Goal: Find specific page/section: Find specific page/section

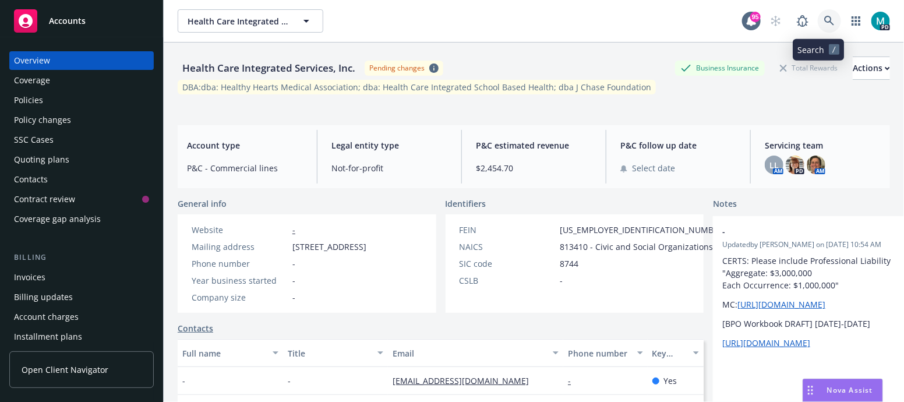
click at [824, 21] on icon at bounding box center [829, 21] width 10 height 10
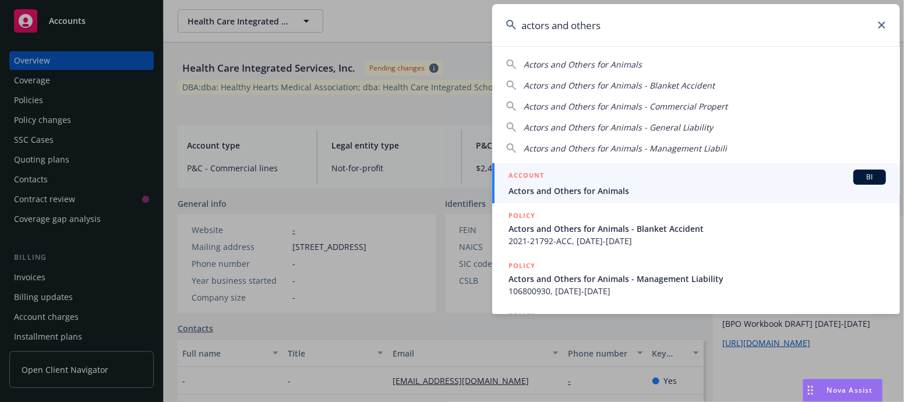
type input "actors and others"
click at [600, 192] on span "Actors and Others for Animals" at bounding box center [696, 191] width 377 height 12
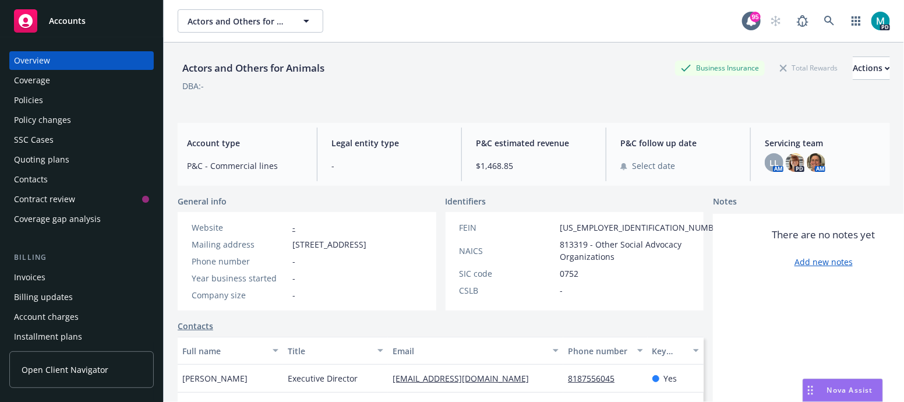
click at [78, 102] on div "Policies" at bounding box center [81, 100] width 135 height 19
